Goal: Find specific page/section: Find specific page/section

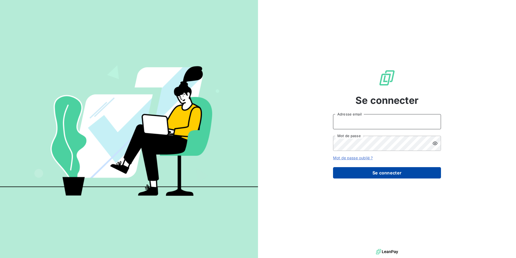
type input "[PERSON_NAME][EMAIL_ADDRESS][DOMAIN_NAME]"
click at [393, 171] on button "Se connecter" at bounding box center [387, 172] width 108 height 11
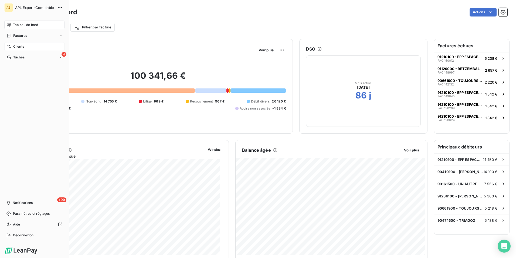
click at [29, 48] on div "Clients" at bounding box center [34, 46] width 60 height 9
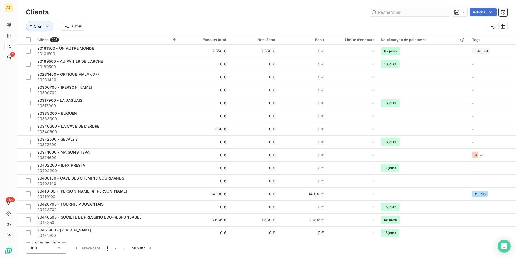
click at [401, 12] on input "text" at bounding box center [409, 12] width 81 height 9
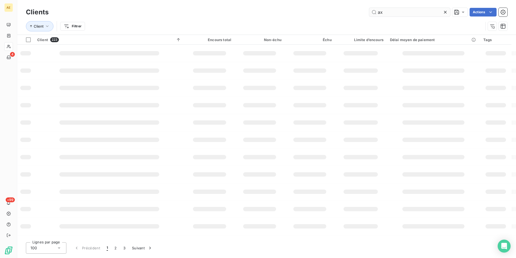
type input "ax"
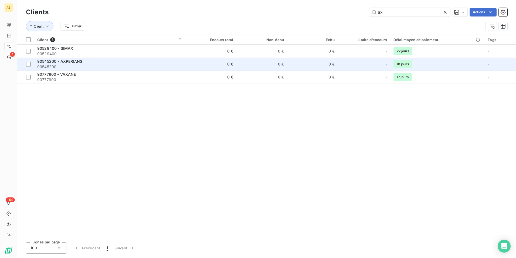
click at [71, 66] on span "90545200" at bounding box center [110, 66] width 146 height 5
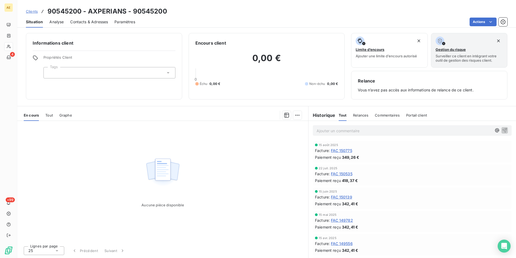
click at [53, 115] on span "Tout" at bounding box center [49, 115] width 8 height 4
